Goal: Task Accomplishment & Management: Complete application form

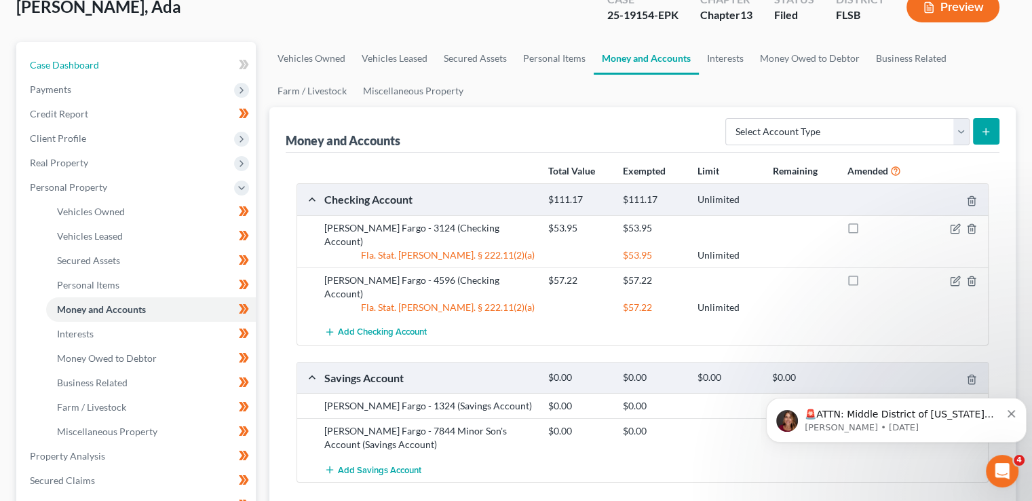
click at [92, 62] on span "Case Dashboard" at bounding box center [64, 65] width 69 height 12
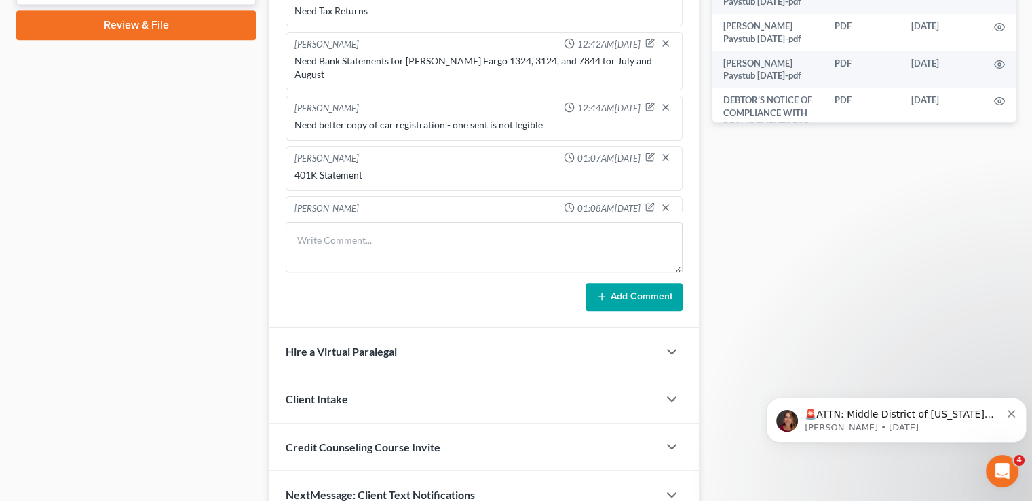
scroll to position [744, 0]
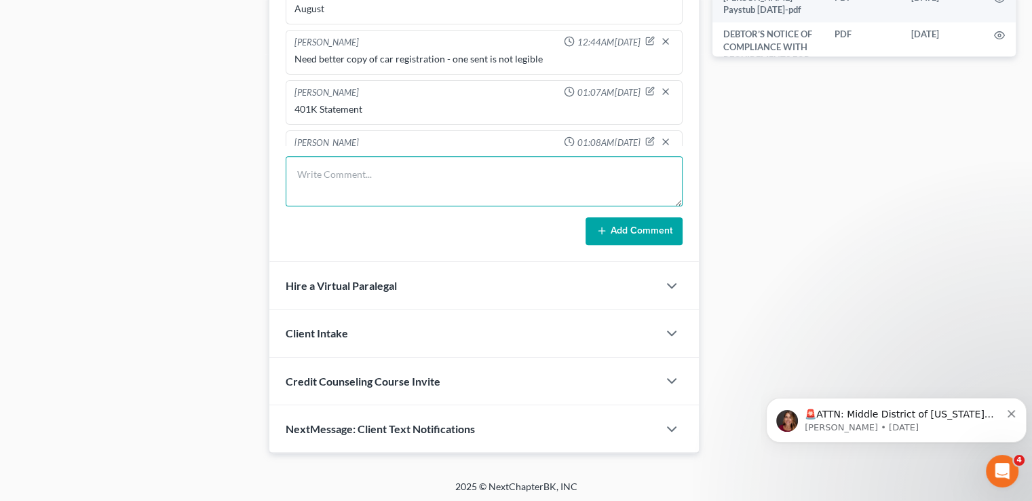
click at [362, 160] on textarea at bounding box center [484, 181] width 397 height 50
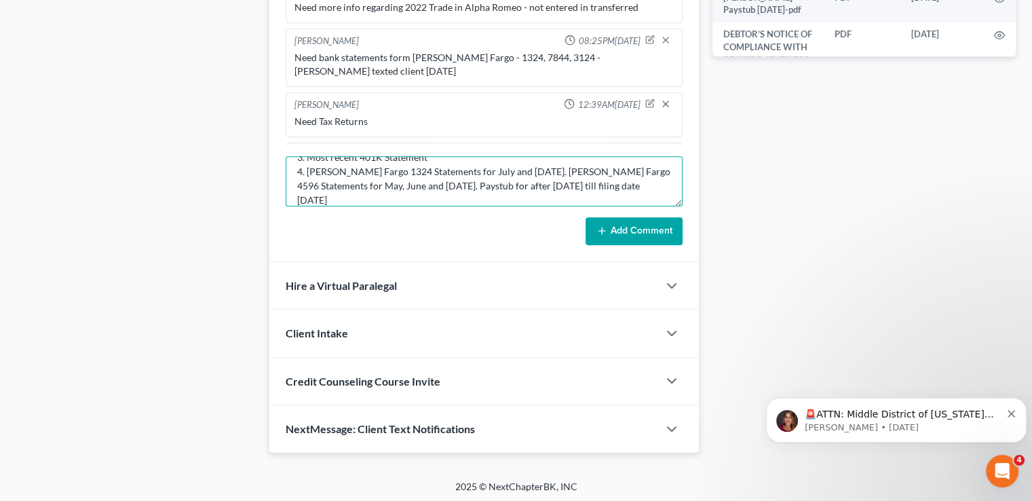
scroll to position [73, 0]
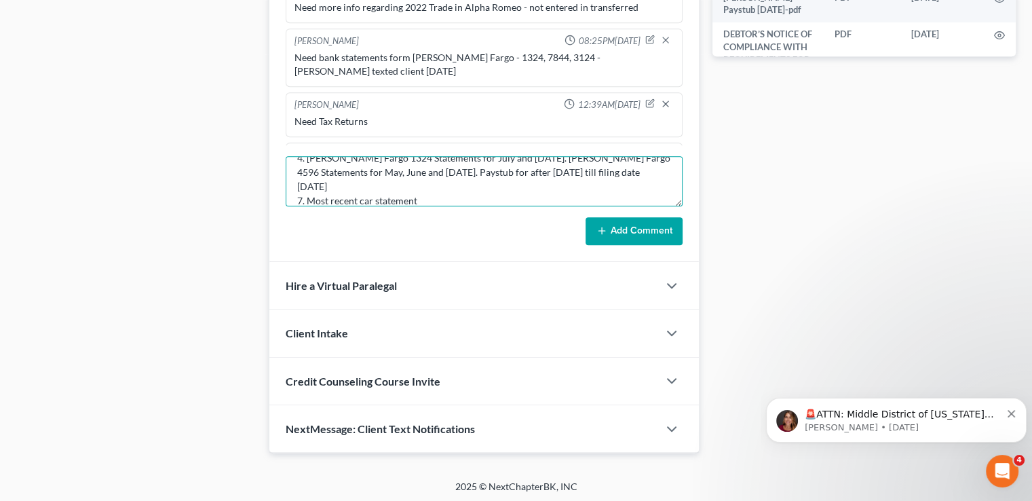
type textarea "Still Need: 1. 2023 Tax Return 2. 2024 Tax Return 3. Most recent 401K Statement…"
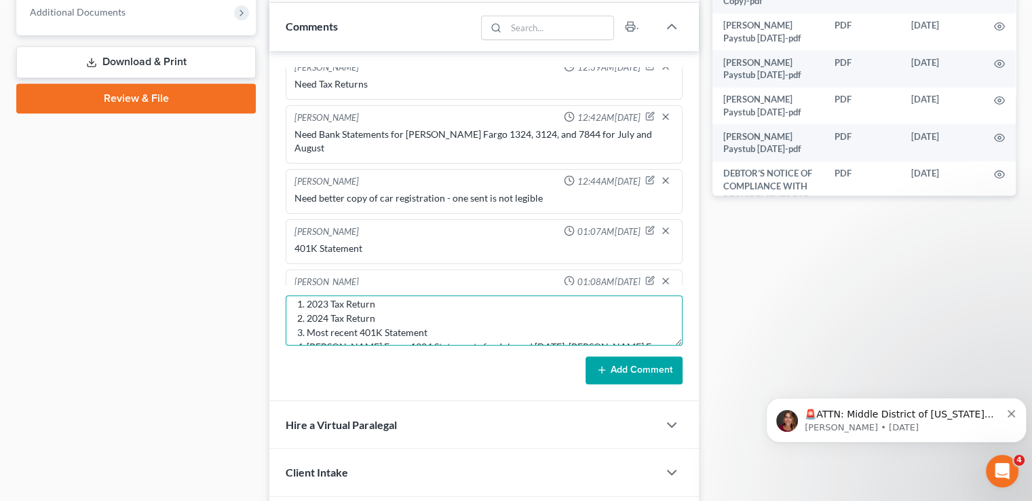
scroll to position [0, 0]
click at [293, 307] on textarea "Still Need: 1. 2023 Tax Return 2. 2024 Tax Return 3. Most recent 401K Statement…" at bounding box center [484, 320] width 397 height 50
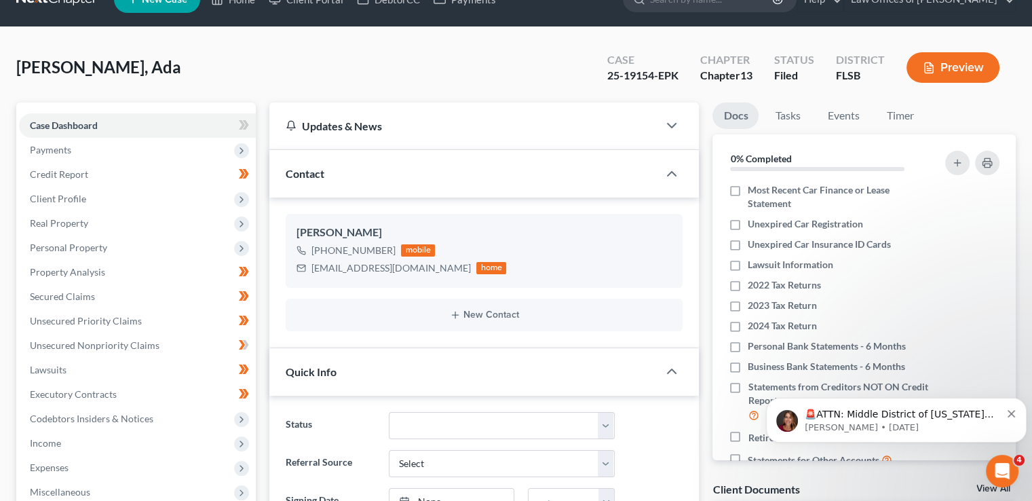
scroll to position [130, 0]
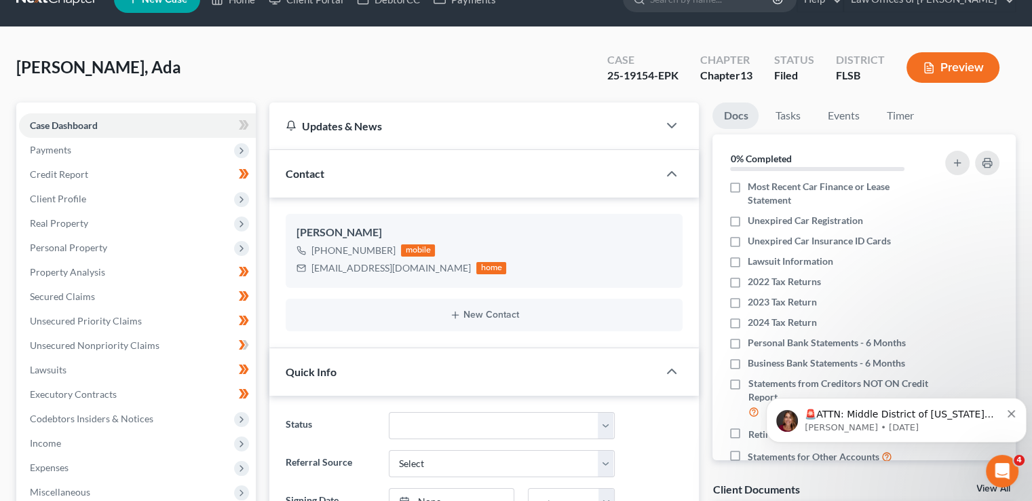
click at [989, 277] on icon "button" at bounding box center [994, 282] width 11 height 11
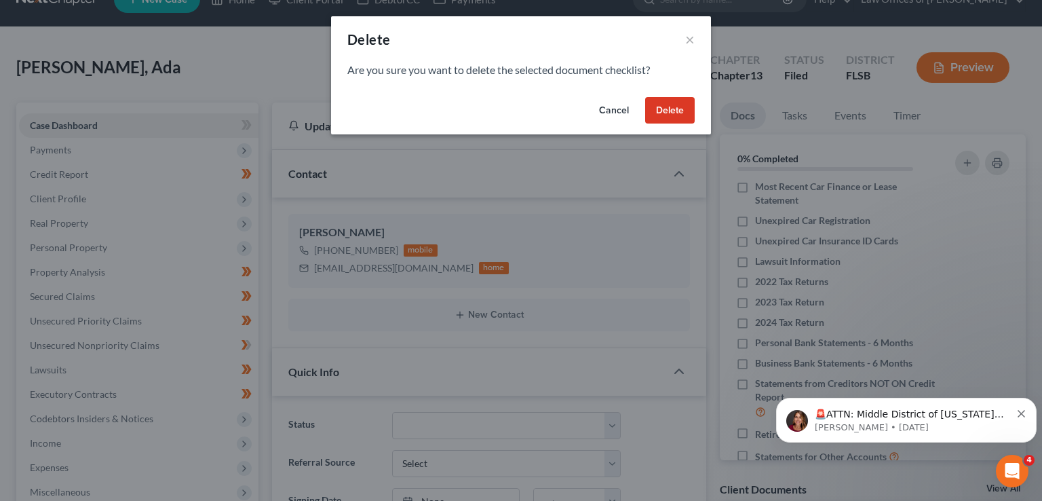
click at [674, 115] on button "Delete" at bounding box center [670, 110] width 50 height 27
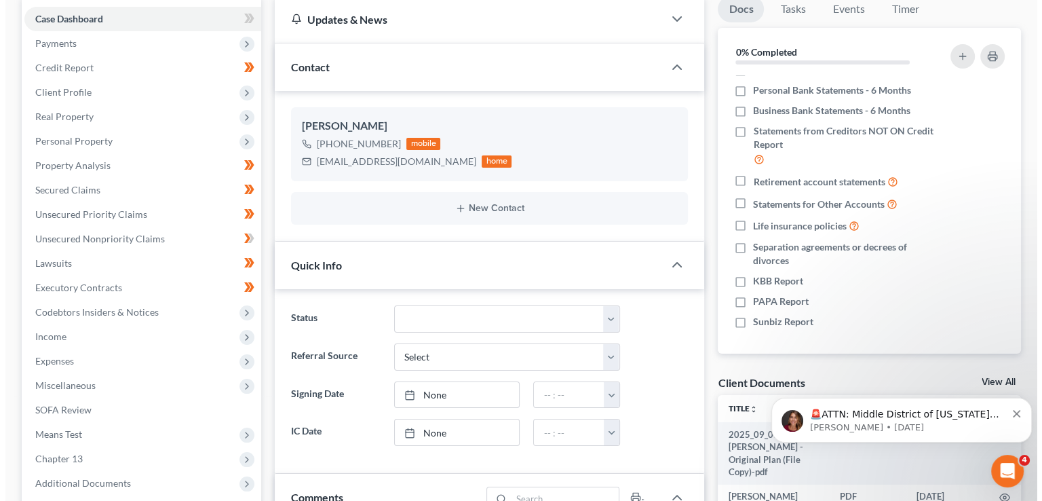
scroll to position [138, 0]
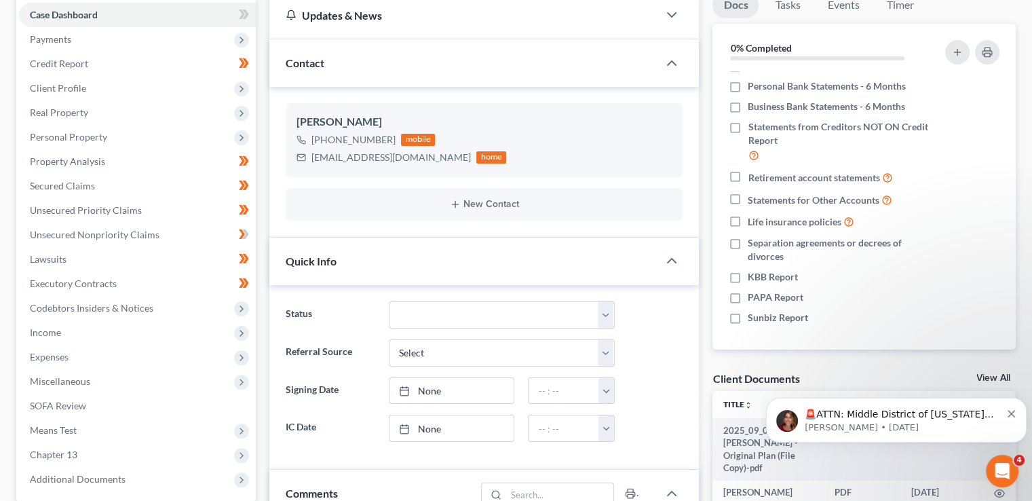
click at [97, 135] on span "Personal Property" at bounding box center [68, 137] width 77 height 12
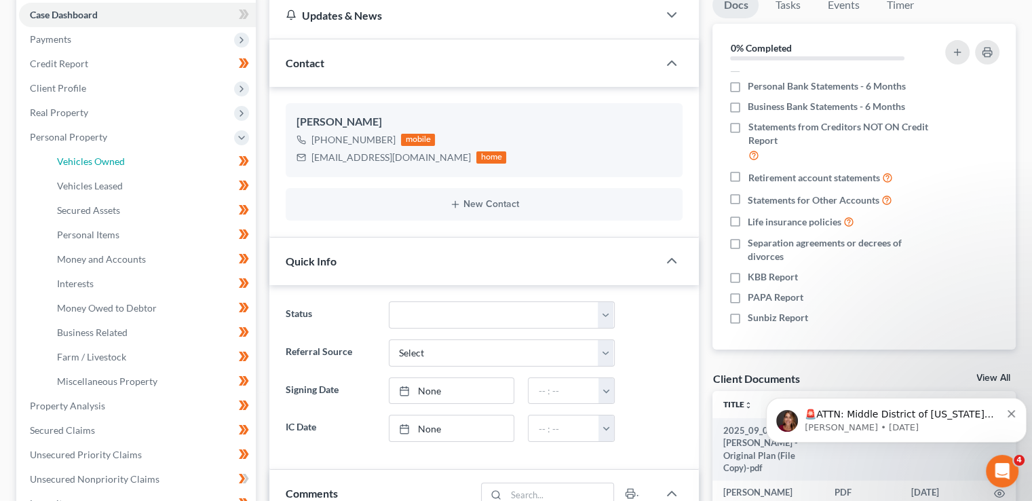
click at [109, 166] on link "Vehicles Owned" at bounding box center [151, 161] width 210 height 24
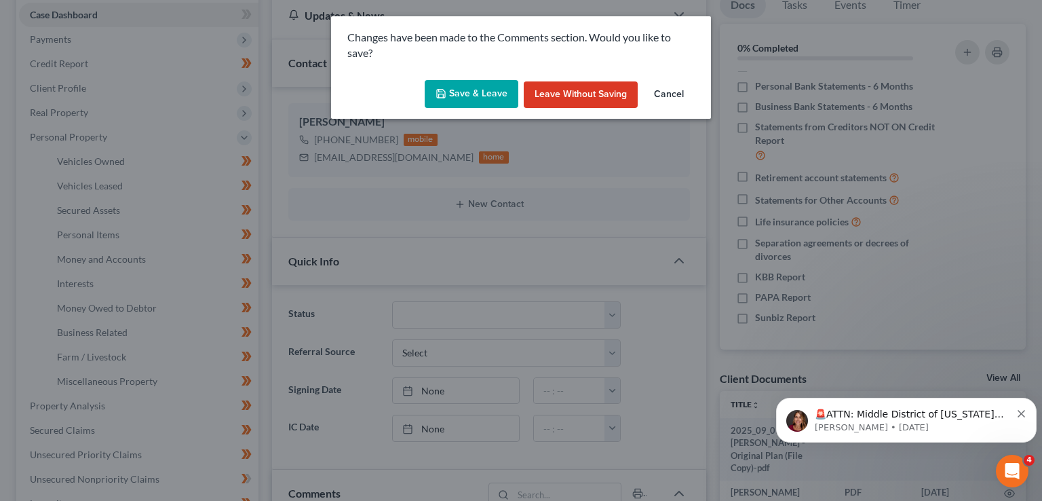
click at [464, 102] on button "Save & Leave" at bounding box center [472, 94] width 94 height 28
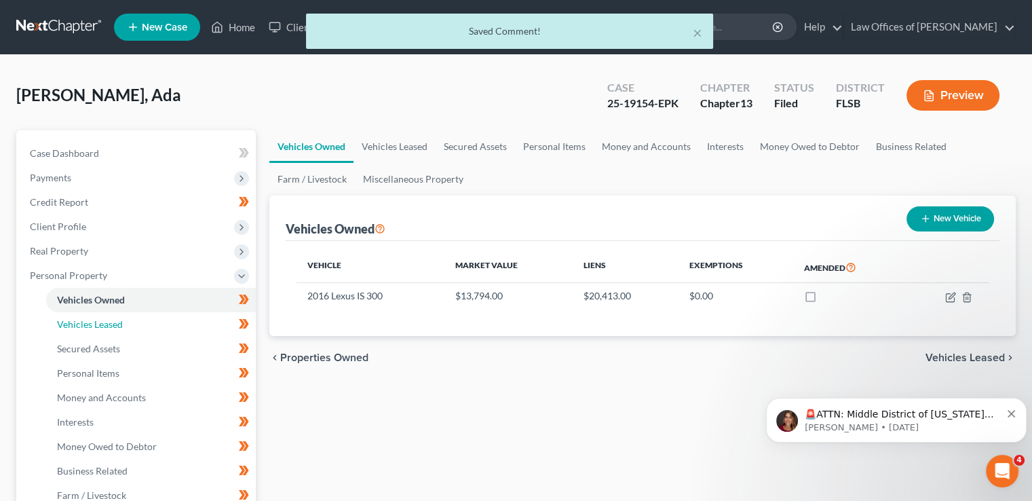
click at [109, 320] on span "Vehicles Leased" at bounding box center [90, 324] width 66 height 12
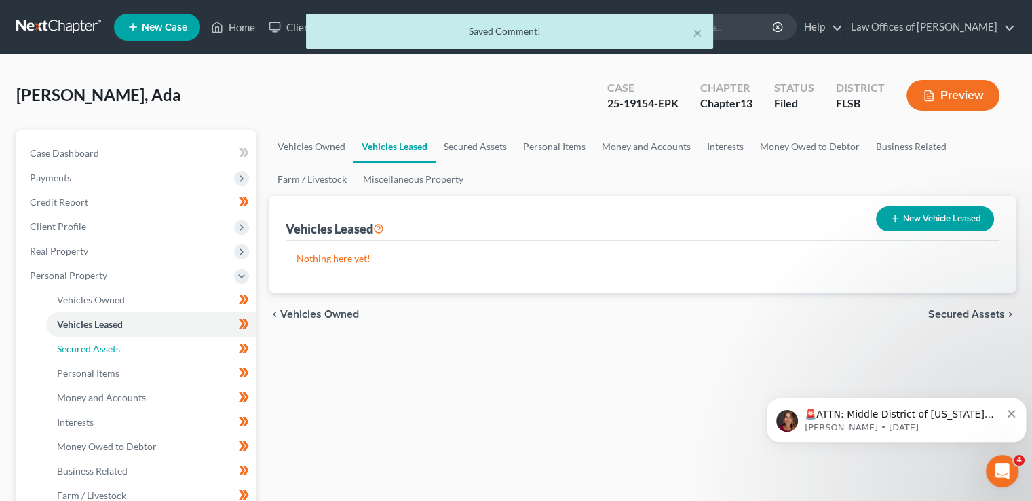
click at [104, 346] on span "Secured Assets" at bounding box center [88, 349] width 63 height 12
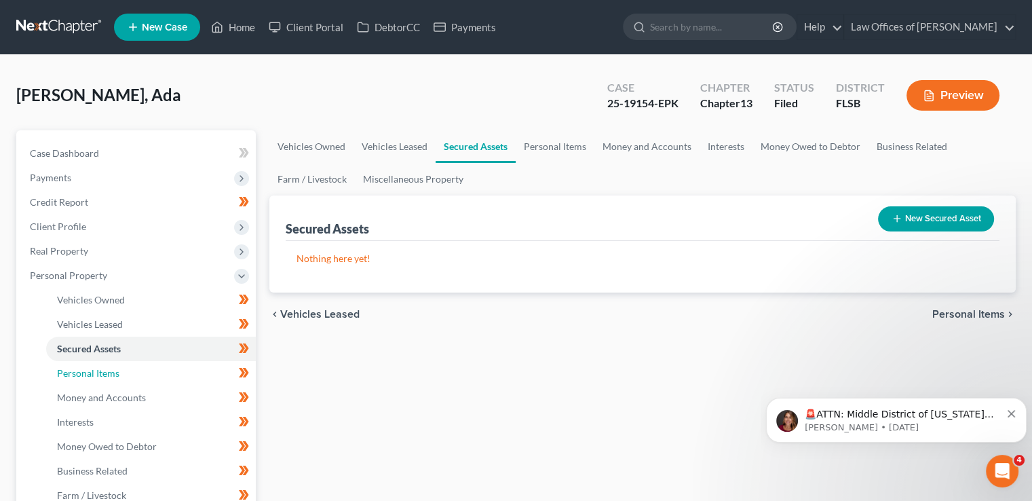
click at [100, 377] on span "Personal Items" at bounding box center [88, 373] width 62 height 12
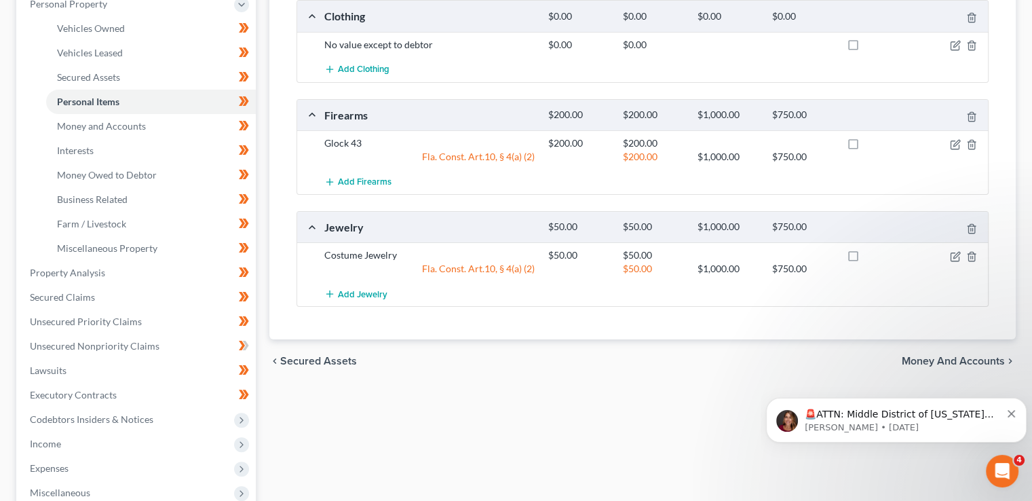
scroll to position [271, 0]
click at [114, 131] on link "Money and Accounts" at bounding box center [151, 126] width 210 height 24
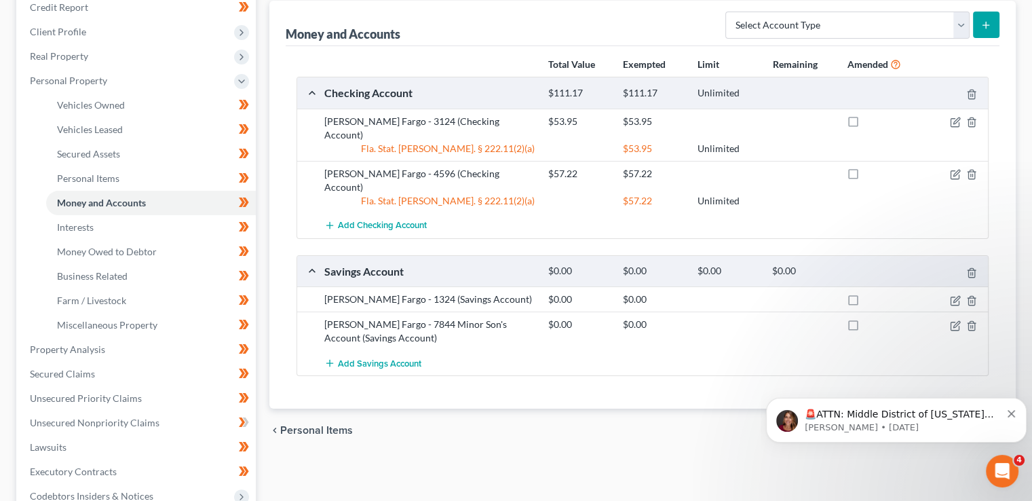
scroll to position [195, 0]
click at [90, 227] on span "Interests" at bounding box center [75, 227] width 37 height 12
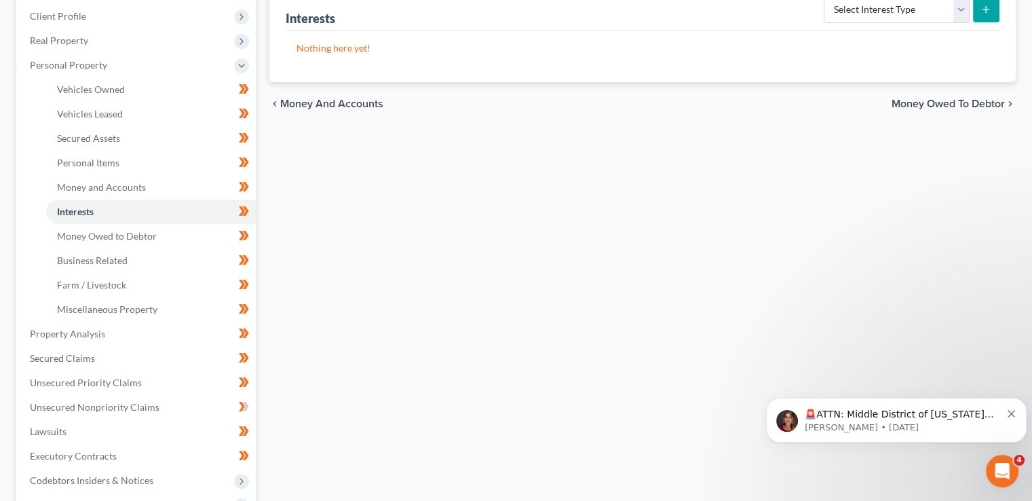
scroll to position [214, 0]
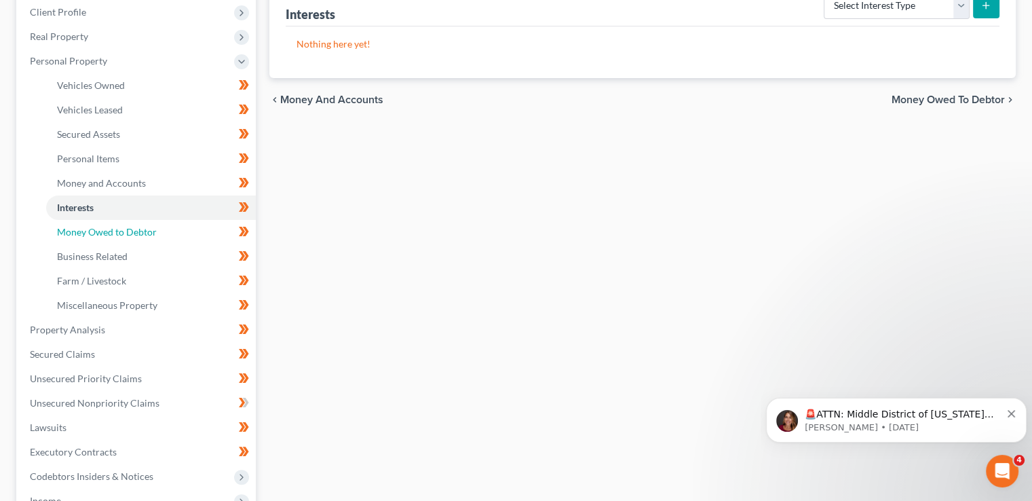
click at [101, 231] on span "Money Owed to Debtor" at bounding box center [107, 232] width 100 height 12
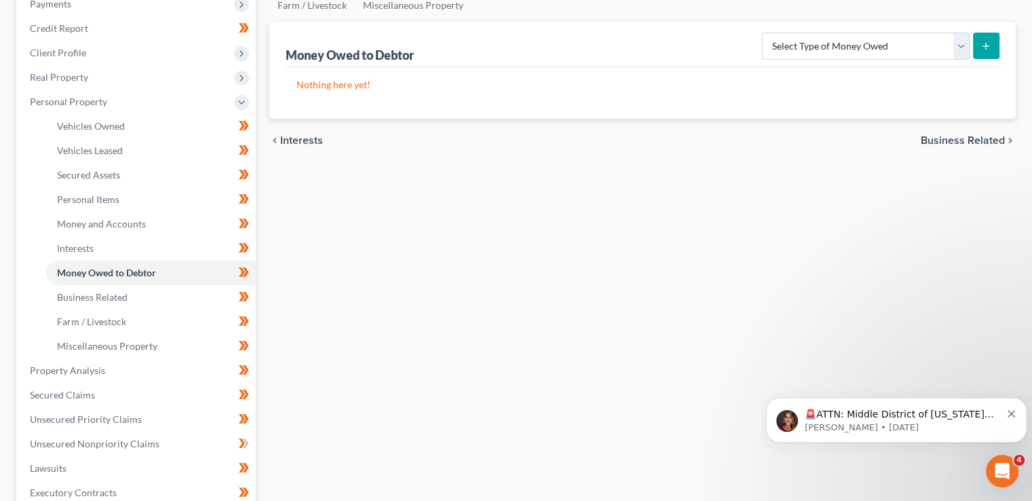
scroll to position [174, 0]
click at [141, 305] on link "Business Related" at bounding box center [151, 297] width 210 height 24
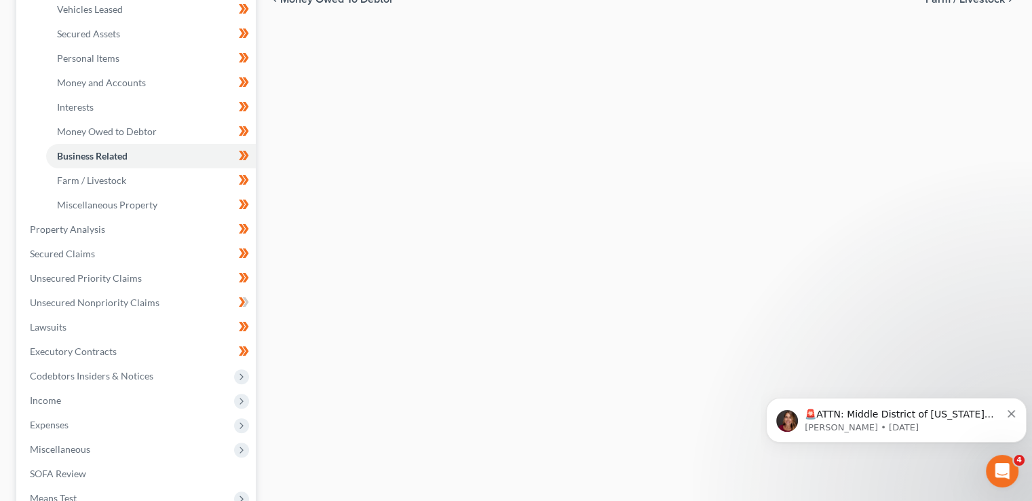
scroll to position [315, 0]
click at [111, 179] on span "Farm / Livestock" at bounding box center [91, 180] width 69 height 12
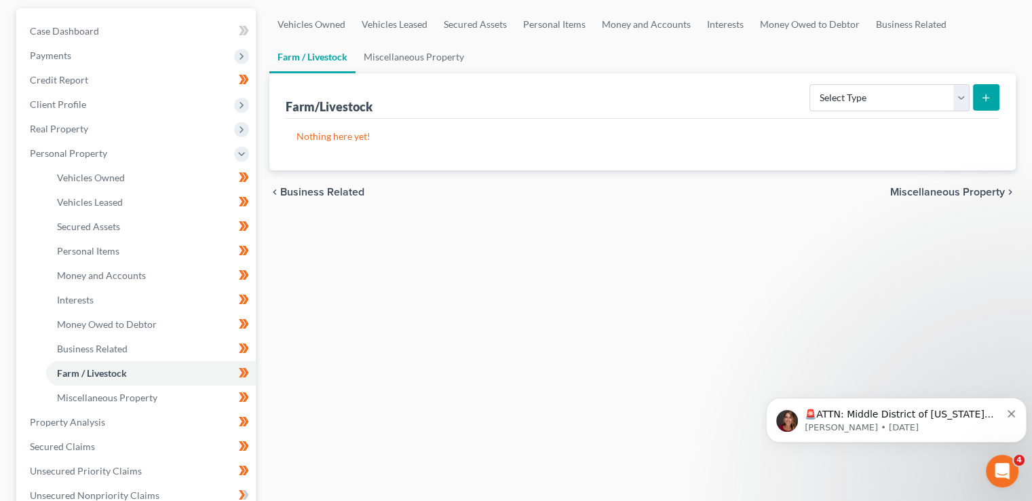
scroll to position [122, 0]
click at [140, 395] on span "Miscellaneous Property" at bounding box center [107, 398] width 100 height 12
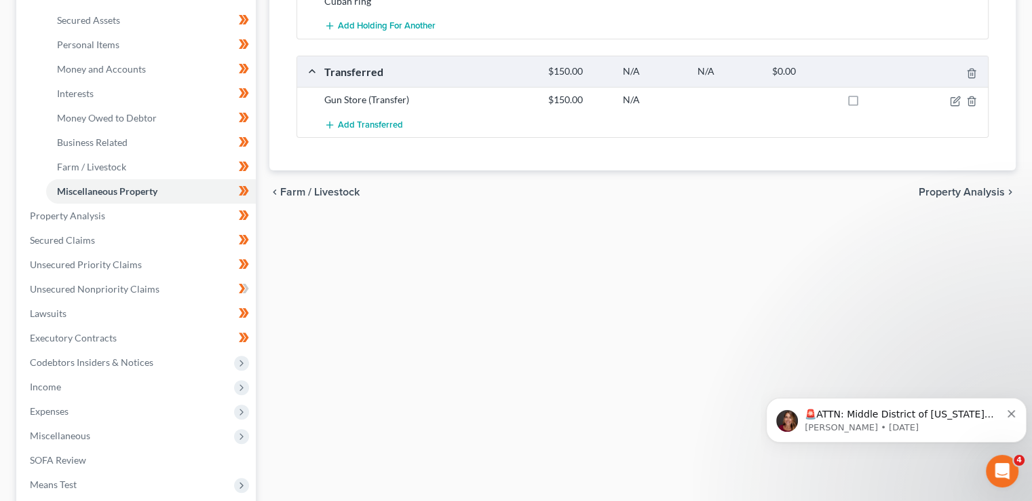
scroll to position [327, 0]
click at [79, 242] on span "Secured Claims" at bounding box center [62, 241] width 65 height 12
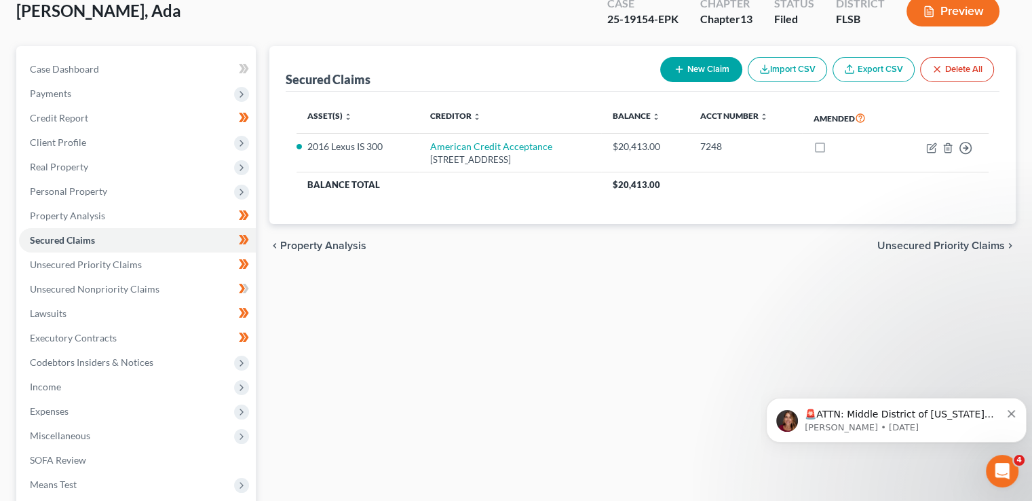
scroll to position [92, 0]
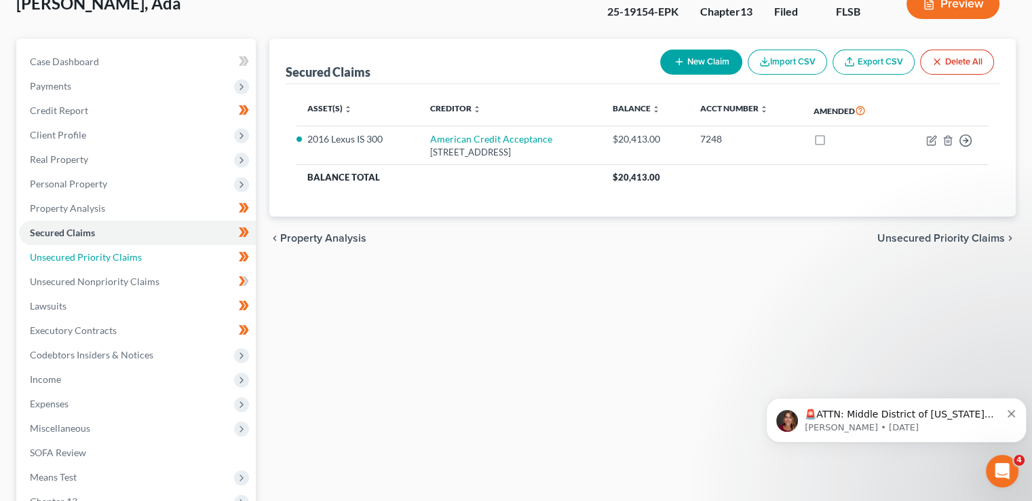
click at [107, 259] on span "Unsecured Priority Claims" at bounding box center [86, 257] width 112 height 12
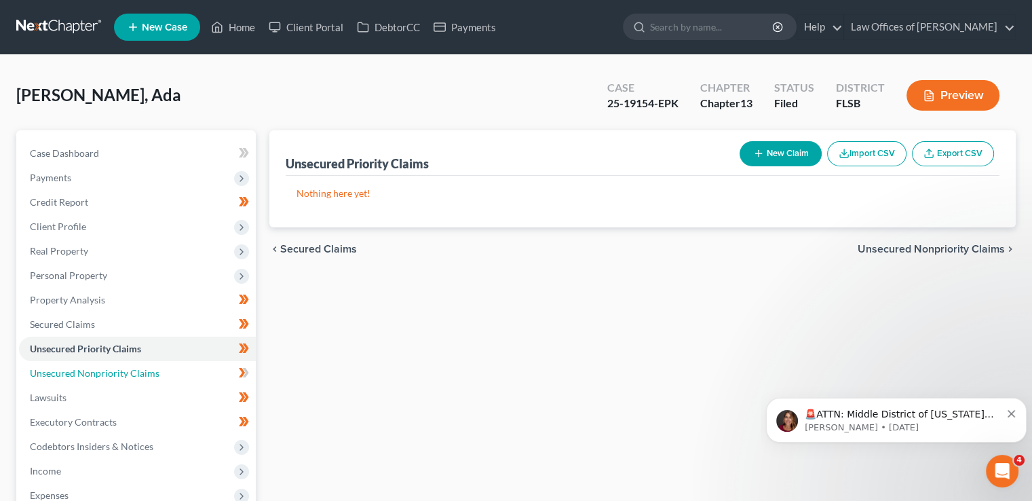
click at [105, 371] on span "Unsecured Nonpriority Claims" at bounding box center [95, 373] width 130 height 12
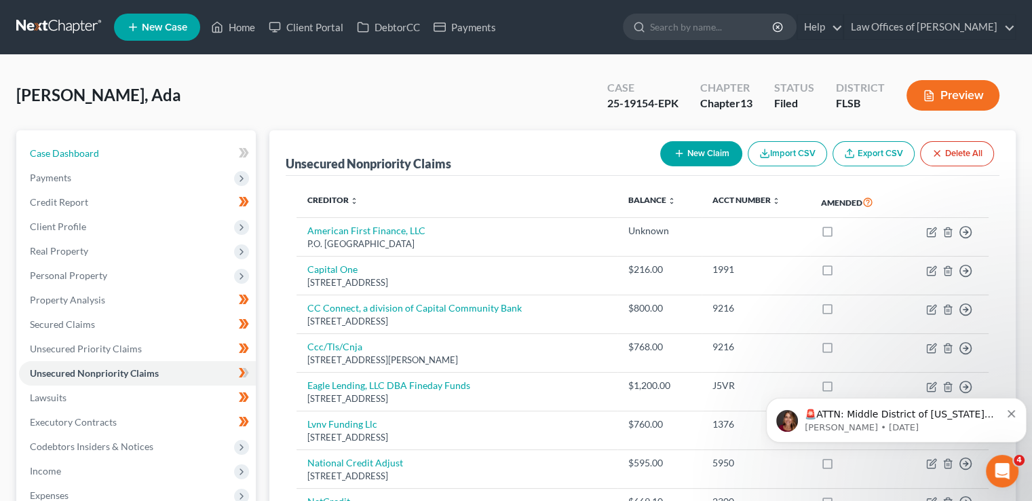
click at [58, 142] on link "Case Dashboard" at bounding box center [137, 153] width 237 height 24
